Goal: Information Seeking & Learning: Learn about a topic

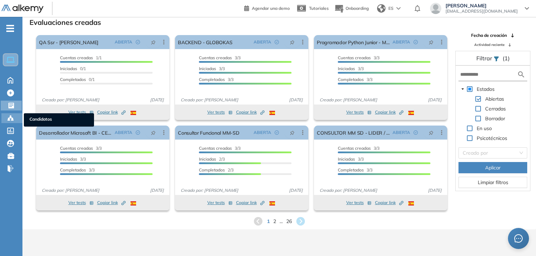
click at [6, 116] on div "Candidatos Candidatos" at bounding box center [11, 118] width 21 height 10
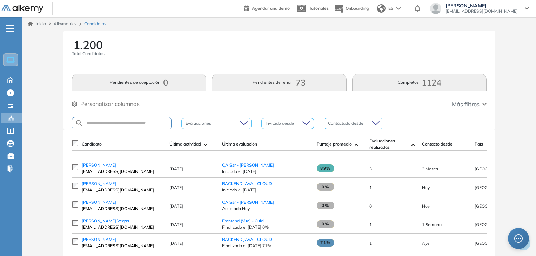
scroll to position [70, 0]
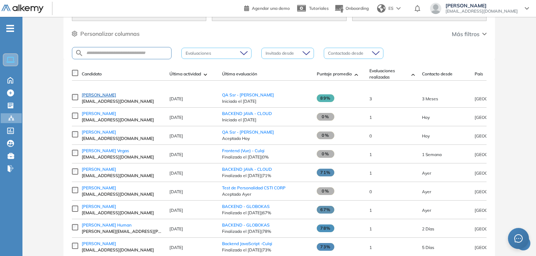
click at [116, 98] on span "[PERSON_NAME]" at bounding box center [99, 94] width 34 height 5
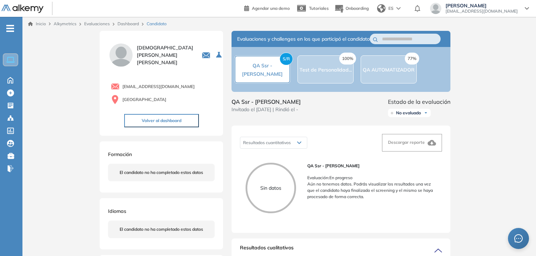
click at [382, 74] on div "77% QA AUTOMATIZADOR" at bounding box center [389, 69] width 52 height 8
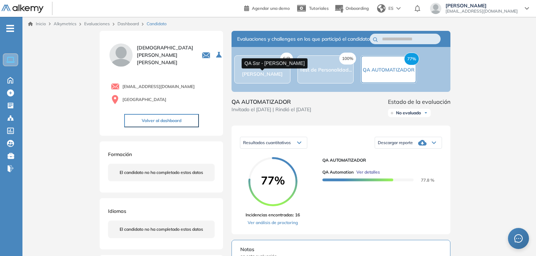
click at [270, 74] on span "QA Ssr - E [PERSON_NAME]" at bounding box center [262, 69] width 41 height 15
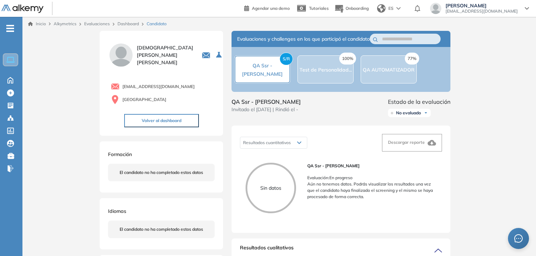
click at [384, 82] on div "77% QA AUTOMATIZADOR" at bounding box center [389, 69] width 56 height 28
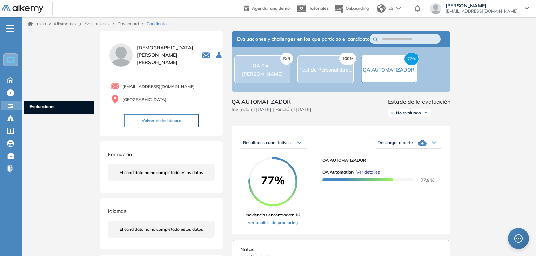
click at [11, 103] on icon at bounding box center [11, 106] width 6 height 6
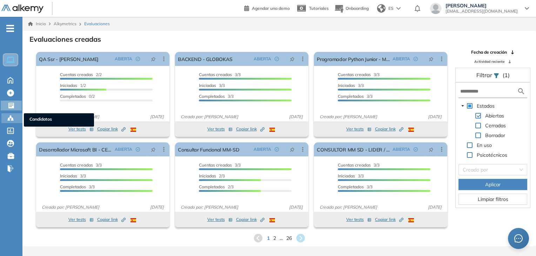
click at [8, 115] on icon at bounding box center [10, 118] width 7 height 7
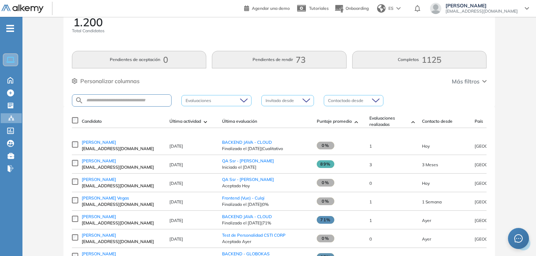
scroll to position [35, 0]
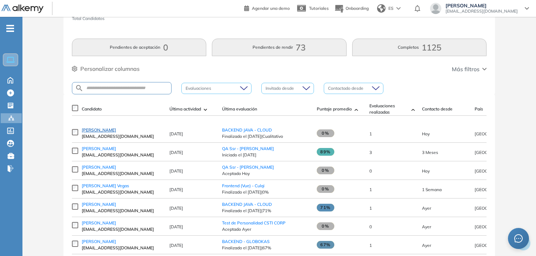
click at [116, 132] on span "[PERSON_NAME] Cunorana [PERSON_NAME]" at bounding box center [99, 129] width 34 height 5
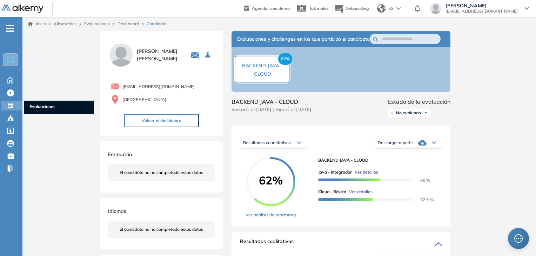
click at [9, 107] on icon at bounding box center [11, 106] width 6 height 6
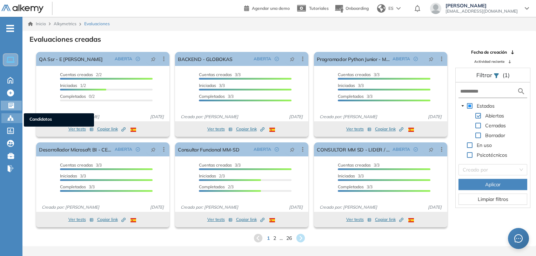
click at [11, 117] on icon at bounding box center [10, 117] width 2 height 1
